Goal: Find specific page/section: Find specific page/section

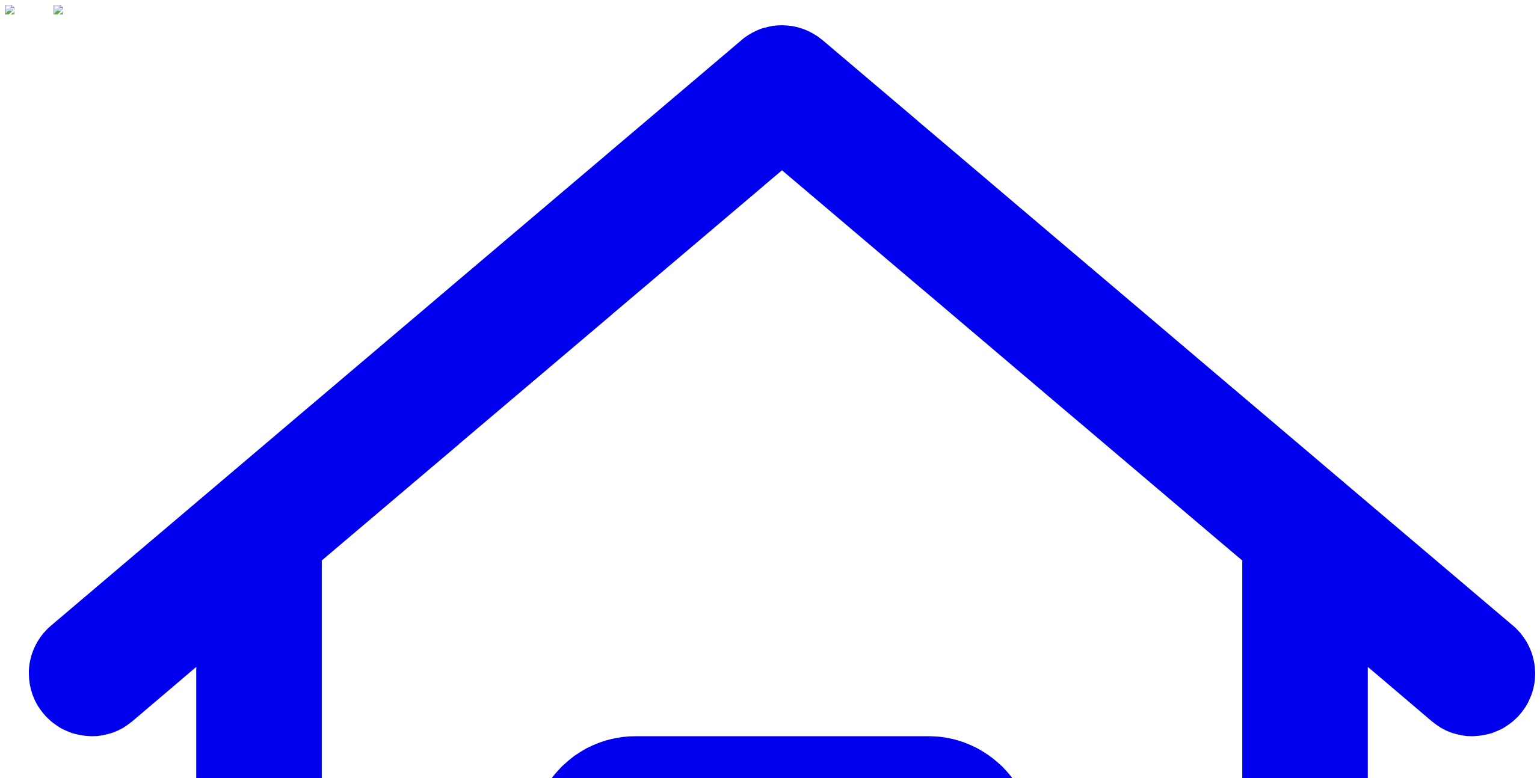
drag, startPoint x: 0, startPoint y: 0, endPoint x: 181, endPoint y: 275, distance: 329.1
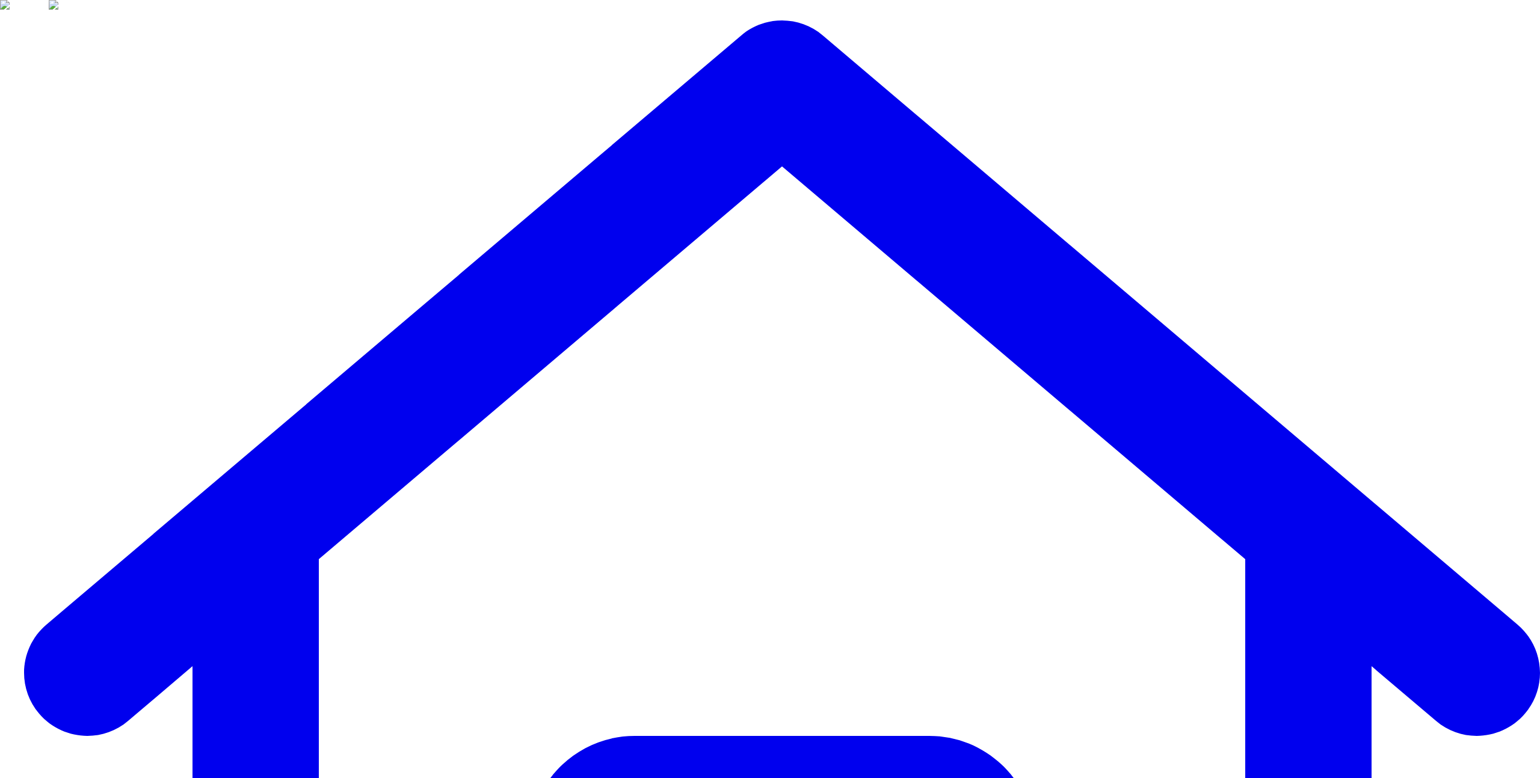
type input "*******"
